Goal: Transaction & Acquisition: Purchase product/service

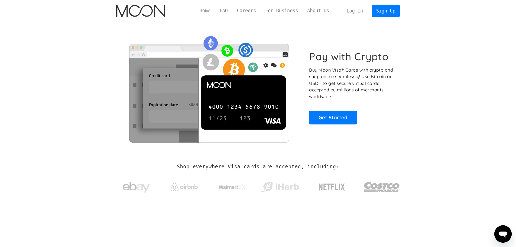
click at [360, 9] on link "Log In" at bounding box center [354, 11] width 25 height 12
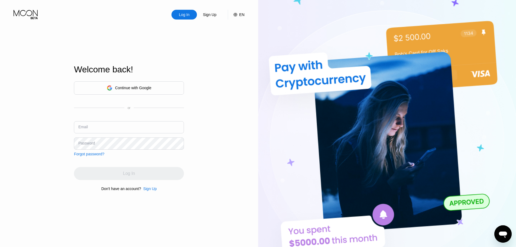
click at [102, 127] on input "text" at bounding box center [129, 127] width 110 height 12
paste input "hazelfisher1998@oonmail.com knyqlvgfA!9244 knyqlvgfA!9244_"
drag, startPoint x: 155, startPoint y: 129, endPoint x: 203, endPoint y: 128, distance: 48.0
click at [203, 128] on div "Log In Sign Up EN Language English Save Welcome back! Continue with Google or E…" at bounding box center [129, 135] width 258 height 271
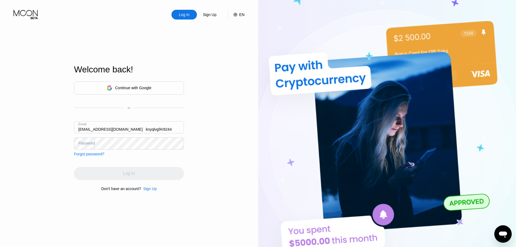
scroll to position [0, 0]
drag, startPoint x: 164, startPoint y: 129, endPoint x: 40, endPoint y: 131, distance: 124.1
click at [31, 131] on div "Log In Sign Up EN Language English Save Welcome back! Continue with Google or E…" at bounding box center [129, 135] width 258 height 271
click at [143, 127] on input "hazelfisher1998@oonmail.com knyqlvgfA!9244" at bounding box center [129, 127] width 110 height 12
click at [147, 129] on input "hazelfisher1998@oonmail.com knyqlvgfA!9244" at bounding box center [129, 127] width 110 height 12
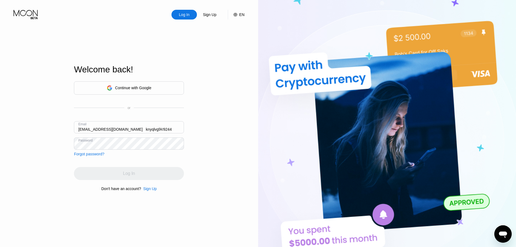
drag, startPoint x: 164, startPoint y: 129, endPoint x: 131, endPoint y: 131, distance: 33.4
click at [131, 131] on input "hazelfisher1998@oonmail.com knyqlvgfA!9244" at bounding box center [129, 127] width 110 height 12
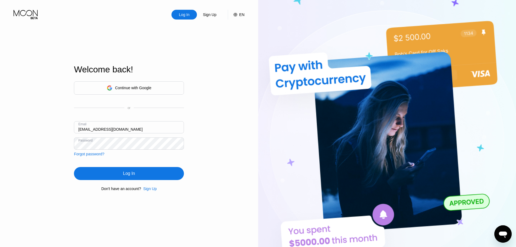
type input "hazelfisher1998@oonmail.com"
click at [142, 174] on div "Log In" at bounding box center [129, 173] width 110 height 13
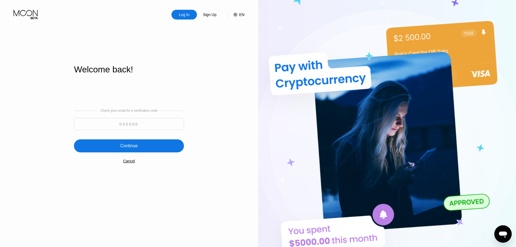
click at [149, 125] on input at bounding box center [129, 124] width 110 height 12
paste input "361787"
type input "361787"
click at [155, 148] on div "Continue" at bounding box center [129, 145] width 110 height 13
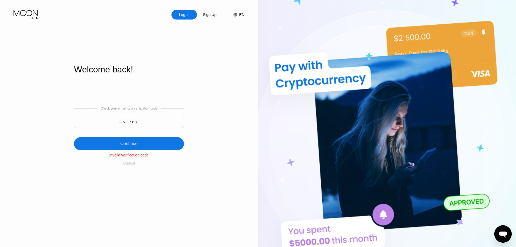
click at [124, 164] on div "Cancel" at bounding box center [129, 163] width 12 height 4
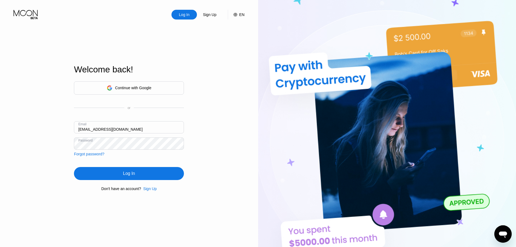
click at [134, 173] on div "Log In" at bounding box center [129, 173] width 12 height 5
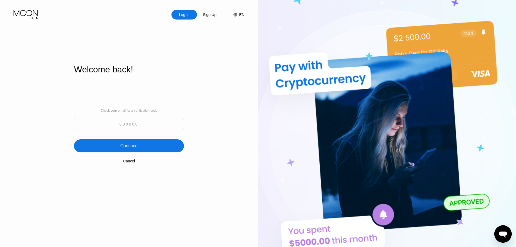
click at [128, 161] on div "Cancel" at bounding box center [129, 161] width 12 height 4
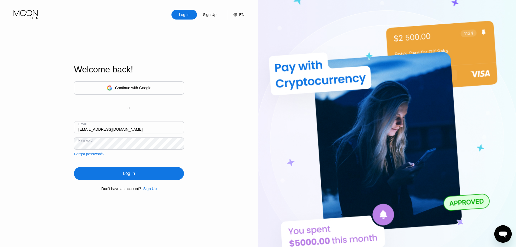
drag, startPoint x: 147, startPoint y: 128, endPoint x: 0, endPoint y: 143, distance: 148.2
click at [13, 144] on div "Log In Sign Up EN Language English Save Welcome back! Continue with Google or E…" at bounding box center [129, 135] width 258 height 271
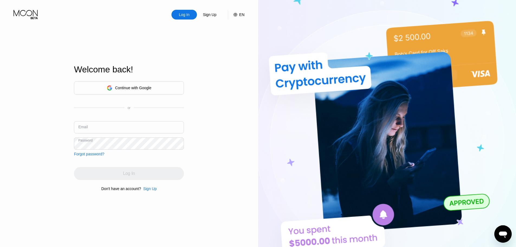
click at [0, 161] on div "Log In Sign Up EN Language English Save Welcome back! Continue with Google or E…" at bounding box center [129, 135] width 258 height 271
click at [102, 131] on input "text" at bounding box center [129, 127] width 110 height 12
paste input "eileennaylor1914@europeanizymail.com frmzfvqkX5269 frmzfvqkX5269_"
drag, startPoint x: 156, startPoint y: 130, endPoint x: 225, endPoint y: 127, distance: 68.9
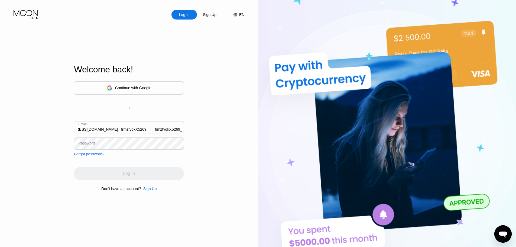
click at [225, 127] on div "Log In Sign Up EN Language English Save Welcome back! Continue with Google or E…" at bounding box center [129, 135] width 258 height 271
drag, startPoint x: 180, startPoint y: 129, endPoint x: 55, endPoint y: 134, distance: 125.3
click at [24, 141] on div "Log In Sign Up EN Language English Save Welcome back! Continue with Google or E…" at bounding box center [129, 135] width 258 height 271
click at [153, 127] on input "eileennaylor1914@europeanizymail.com frmzfvqkX5269" at bounding box center [129, 127] width 110 height 12
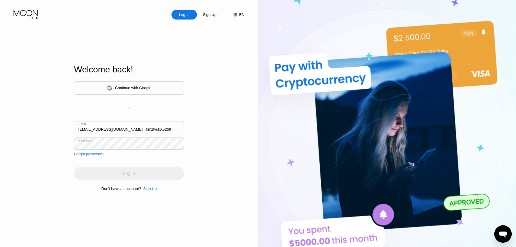
click at [162, 129] on input "eileennaylor1914@europeanizymail.com frmzfvqkX5269" at bounding box center [129, 127] width 110 height 12
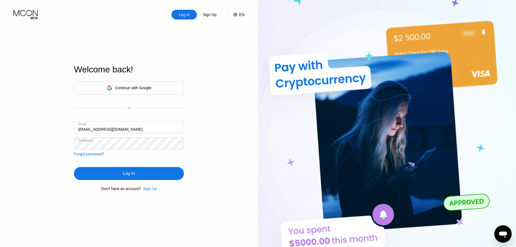
type input "[EMAIL_ADDRESS][DOMAIN_NAME]"
click at [146, 171] on div "Log In" at bounding box center [129, 173] width 110 height 13
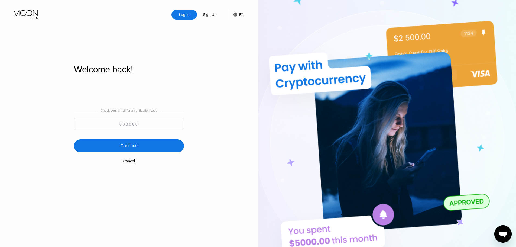
click at [132, 127] on input at bounding box center [129, 124] width 110 height 12
paste input "412668"
type input "412668"
drag, startPoint x: 143, startPoint y: 145, endPoint x: 148, endPoint y: 142, distance: 5.8
click at [143, 145] on div "Continue" at bounding box center [129, 145] width 110 height 13
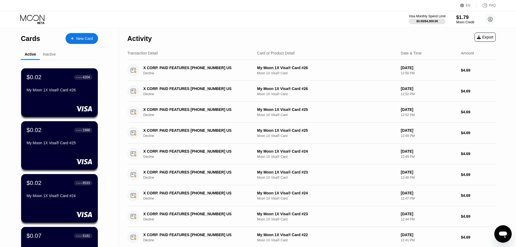
click at [464, 20] on div "$1.79" at bounding box center [465, 17] width 18 height 6
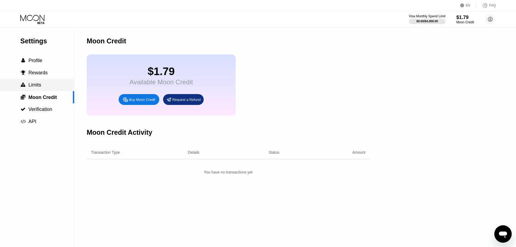
click at [35, 88] on span "Limits" at bounding box center [34, 84] width 13 height 5
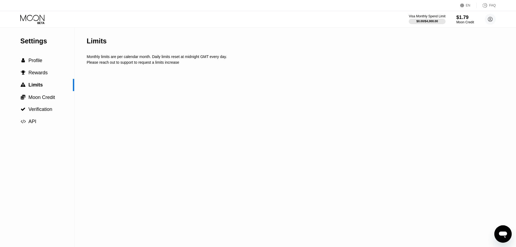
click at [182, 109] on div "Limits Monthly limits are per calendar month. Daily limits reset at midnight GM…" at bounding box center [293, 137] width 413 height 219
click at [461, 20] on div "$1.79" at bounding box center [465, 17] width 18 height 6
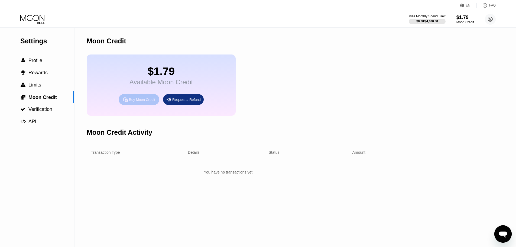
click at [131, 102] on div "Buy Moon Credit" at bounding box center [142, 99] width 26 height 5
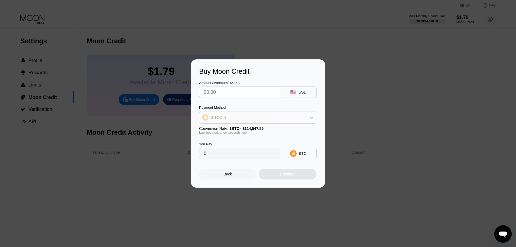
click at [231, 116] on div "BITCOIN" at bounding box center [257, 117] width 117 height 11
click at [222, 143] on span "USDT on TRON" at bounding box center [225, 144] width 27 height 4
type input "0.00"
click at [223, 92] on input "text" at bounding box center [240, 92] width 72 height 11
type input "$5"
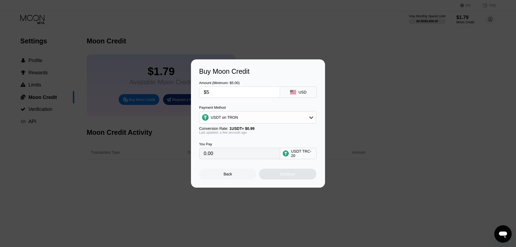
type input "5.05"
type input "$56"
type input "56.57"
type input "$56"
click at [276, 174] on div "Continue" at bounding box center [287, 174] width 57 height 11
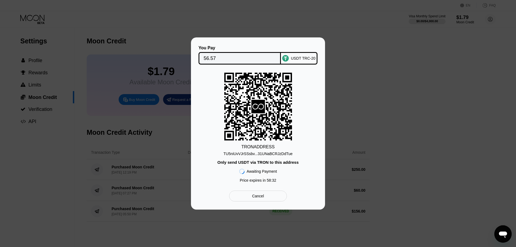
click at [253, 154] on div "TU5niUvVJrSSsbv...31UNaBCRJzDdTue" at bounding box center [258, 153] width 69 height 4
click at [211, 57] on input "56.57" at bounding box center [240, 58] width 72 height 11
